Goal: Task Accomplishment & Management: Use online tool/utility

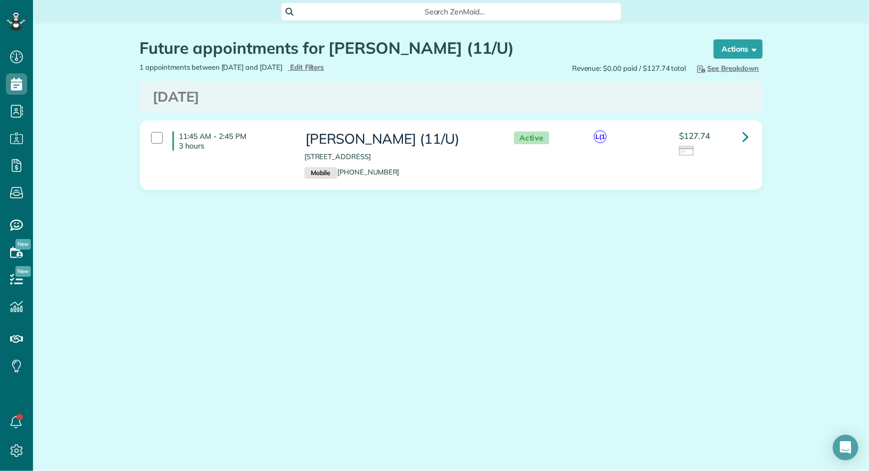
scroll to position [4, 4]
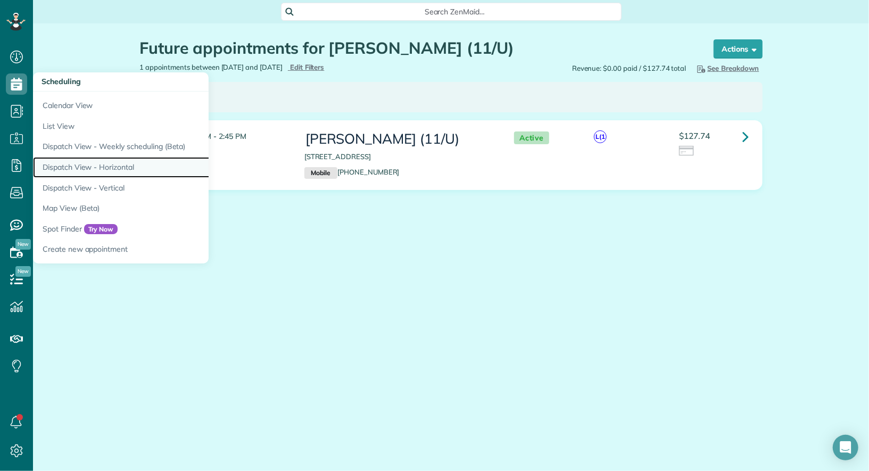
click at [104, 160] on link "Dispatch View - Horizontal" at bounding box center [166, 167] width 266 height 21
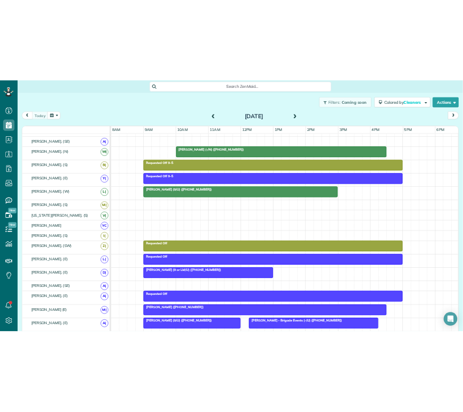
scroll to position [145, 0]
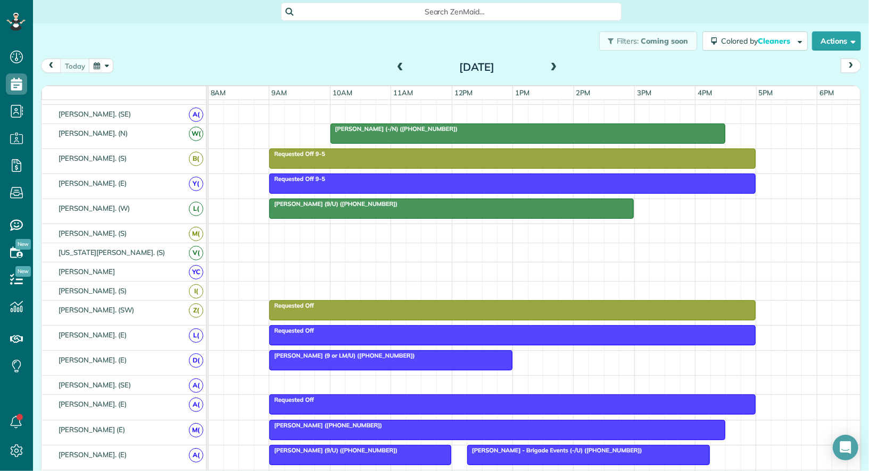
click at [357, 425] on div at bounding box center [497, 430] width 455 height 19
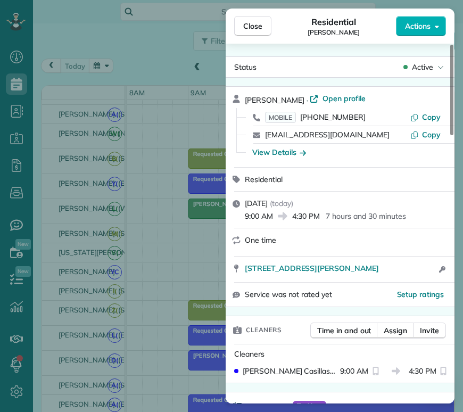
scroll to position [412, 32]
click at [435, 135] on span "Copy" at bounding box center [431, 135] width 19 height 10
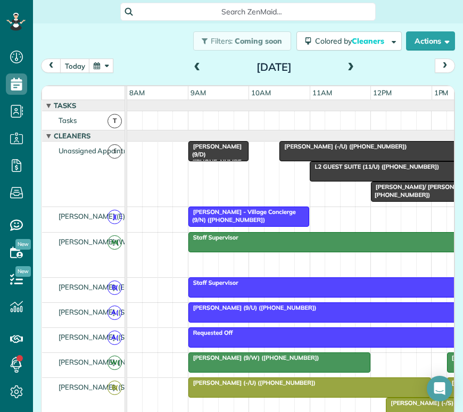
scroll to position [4, 4]
